Goal: Task Accomplishment & Management: Use online tool/utility

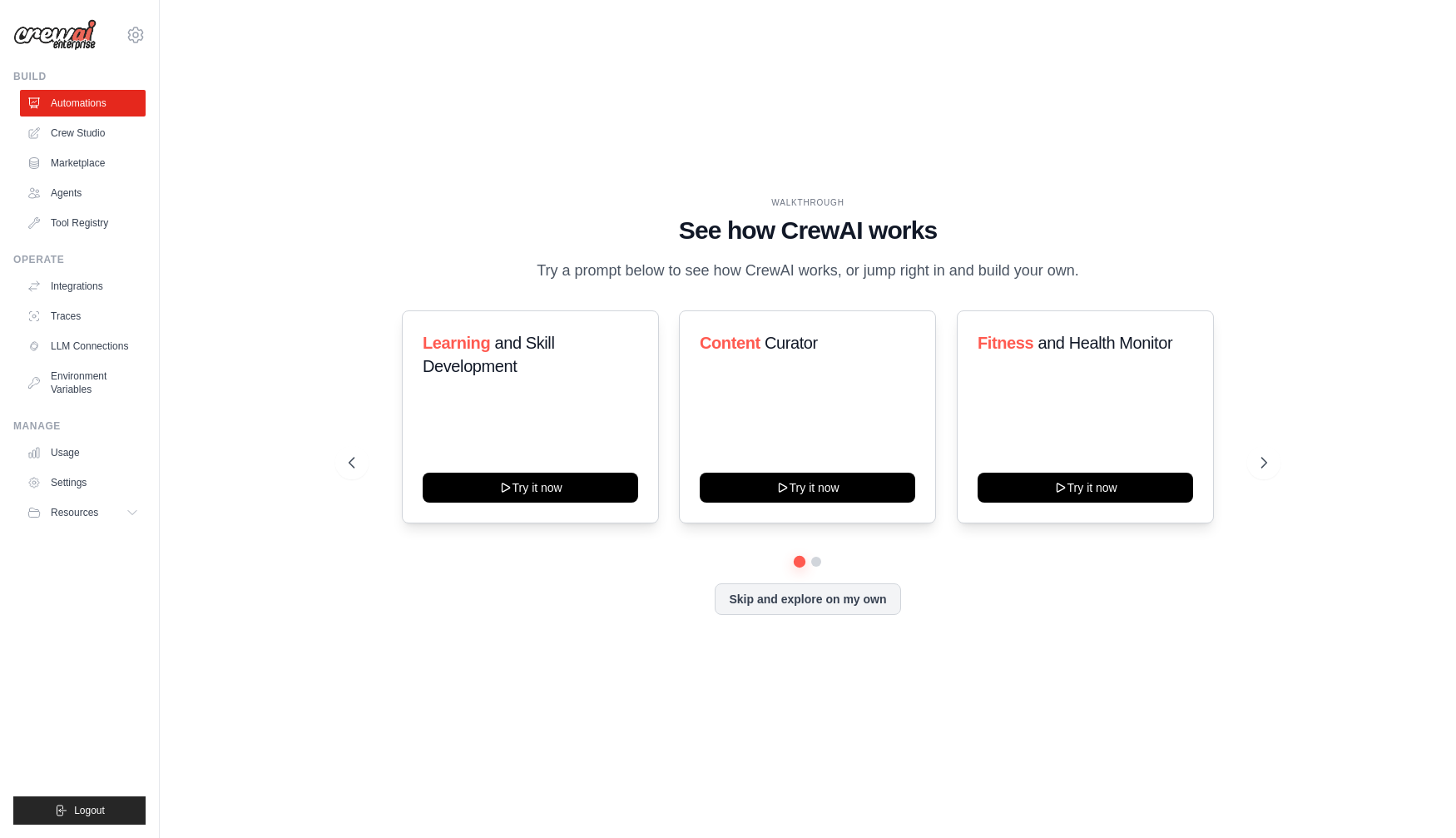
click at [300, 299] on div "WALKTHROUGH See how CrewAI works Try a prompt below to see how CrewAI works, or…" at bounding box center [808, 419] width 1244 height 804
click at [102, 141] on link "Crew Studio" at bounding box center [84, 133] width 126 height 27
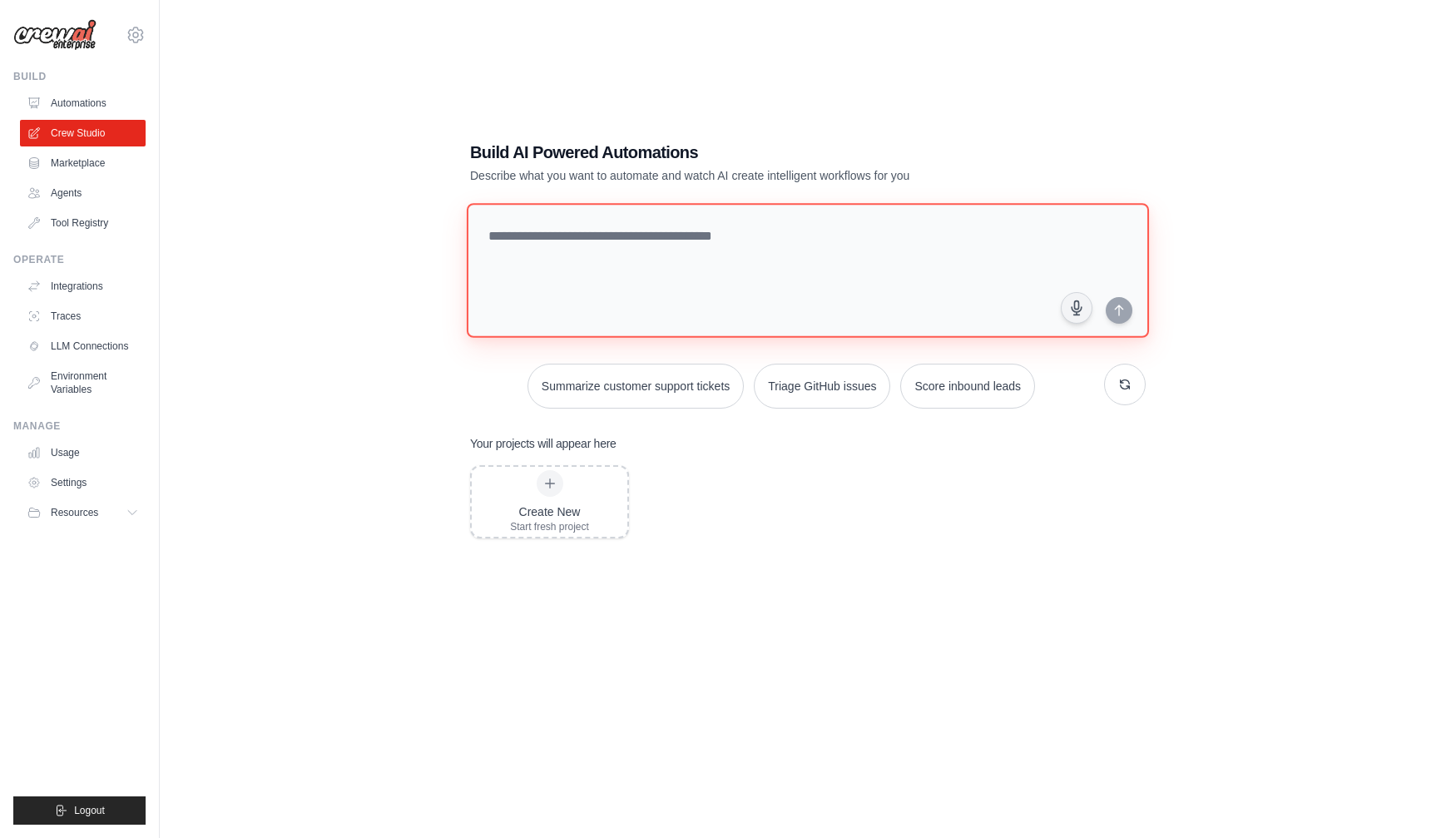
click at [607, 299] on textarea at bounding box center [808, 270] width 683 height 135
click at [553, 122] on div "Build AI Powered Automations Describe what you want to automate and watch AI cr…" at bounding box center [808, 435] width 715 height 643
click at [575, 205] on textarea at bounding box center [808, 270] width 683 height 135
click at [332, 229] on div "Build AI Powered Automations Describe what you want to automate and watch AI cr…" at bounding box center [808, 436] width 1244 height 838
click at [82, 109] on link "Automations" at bounding box center [84, 102] width 126 height 27
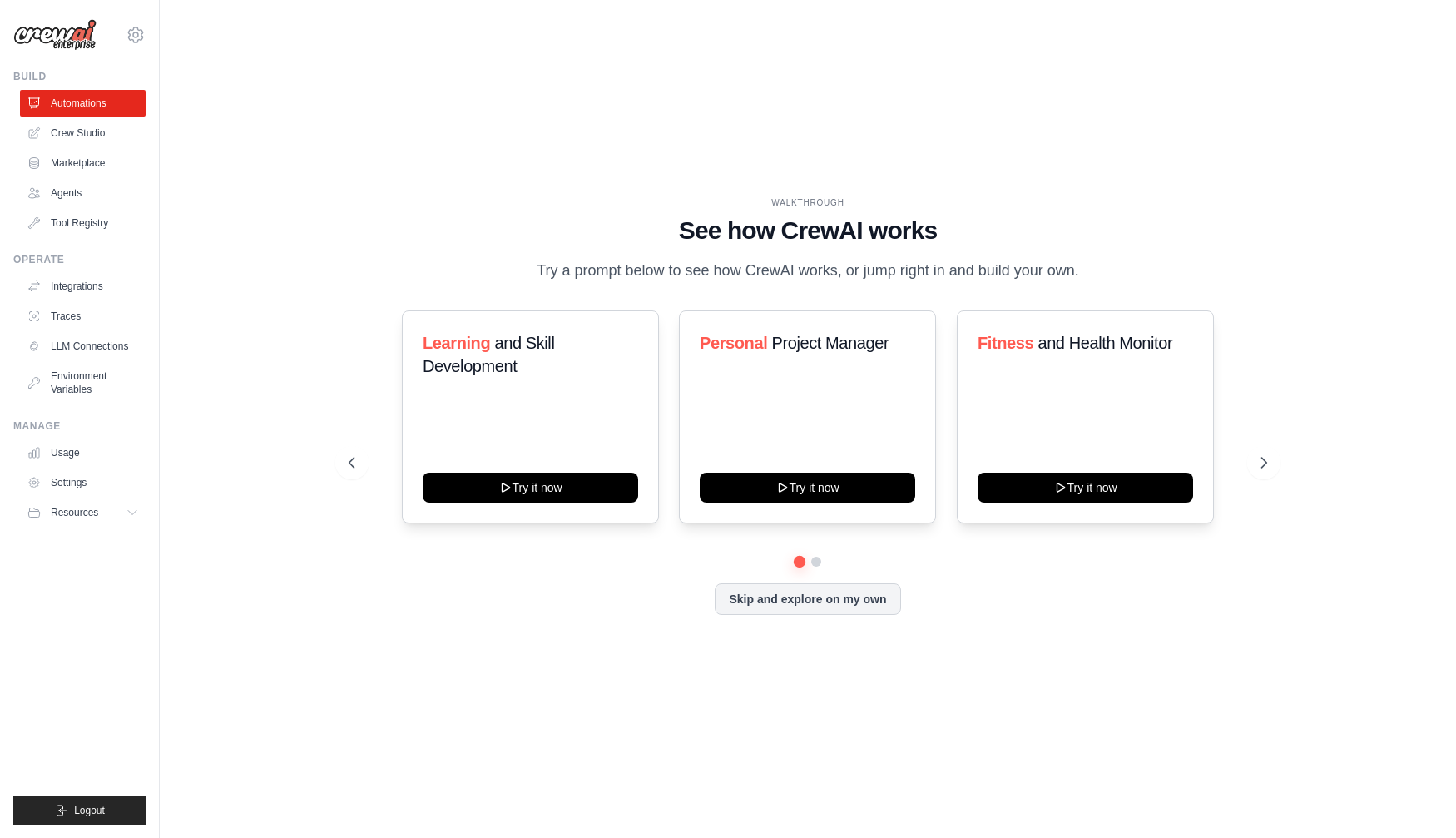
click at [379, 266] on div "WALKTHROUGH See how [PERSON_NAME] works Try a prompt below to see how [PERSON_N…" at bounding box center [808, 239] width 919 height 87
click at [463, 268] on div "WALKTHROUGH See how [PERSON_NAME] works Try a prompt below to see how [PERSON_N…" at bounding box center [808, 239] width 919 height 87
